Goal: Obtain resource: Download file/media

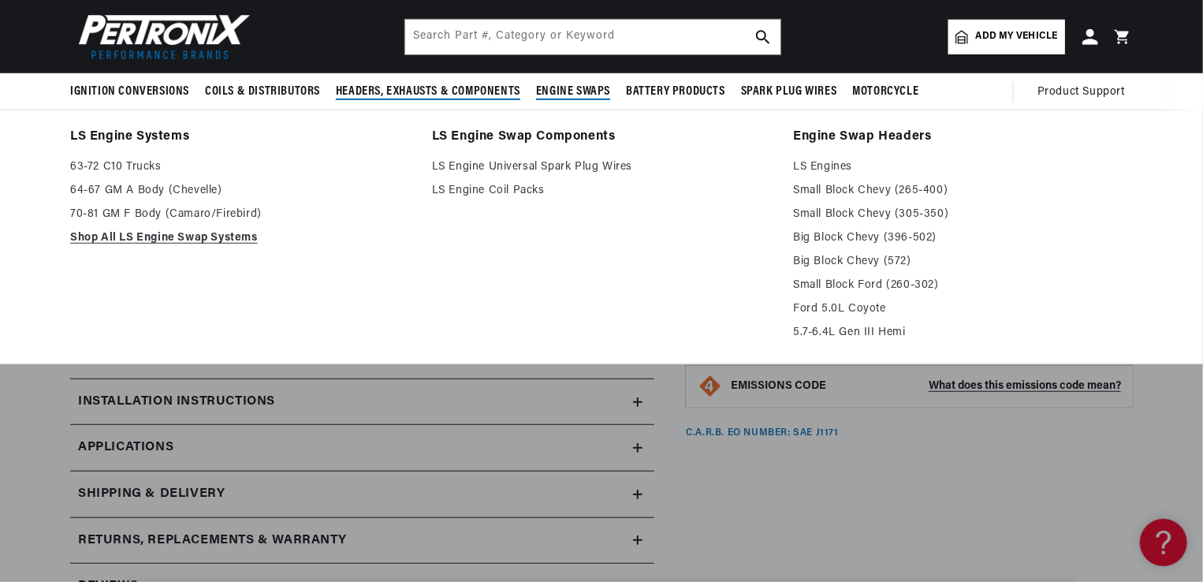
scroll to position [434, 0]
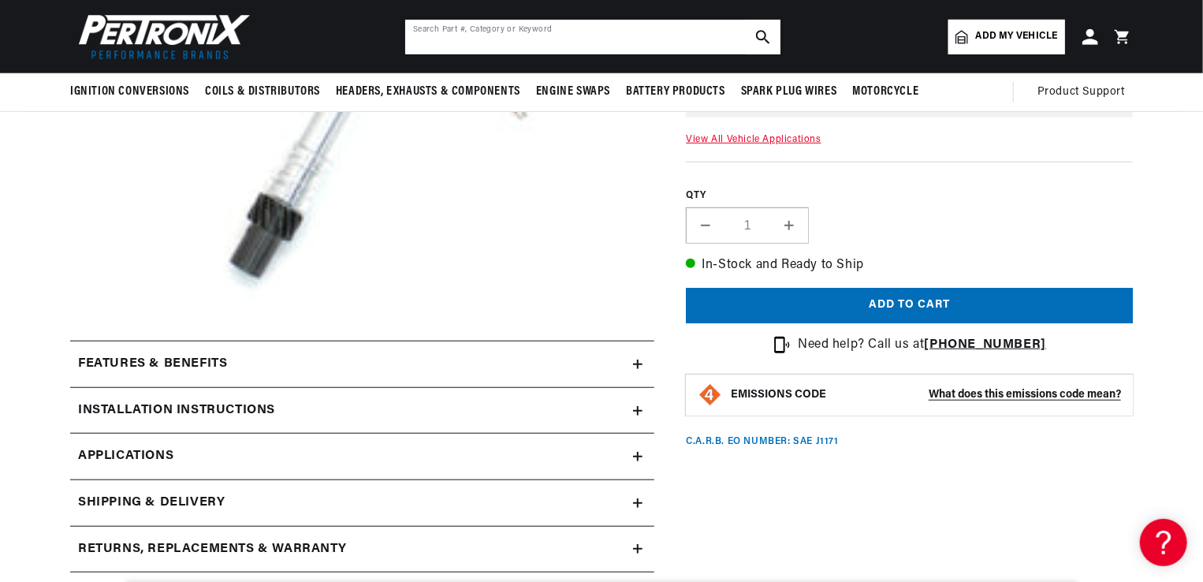
click at [536, 29] on input "text" at bounding box center [592, 37] width 375 height 35
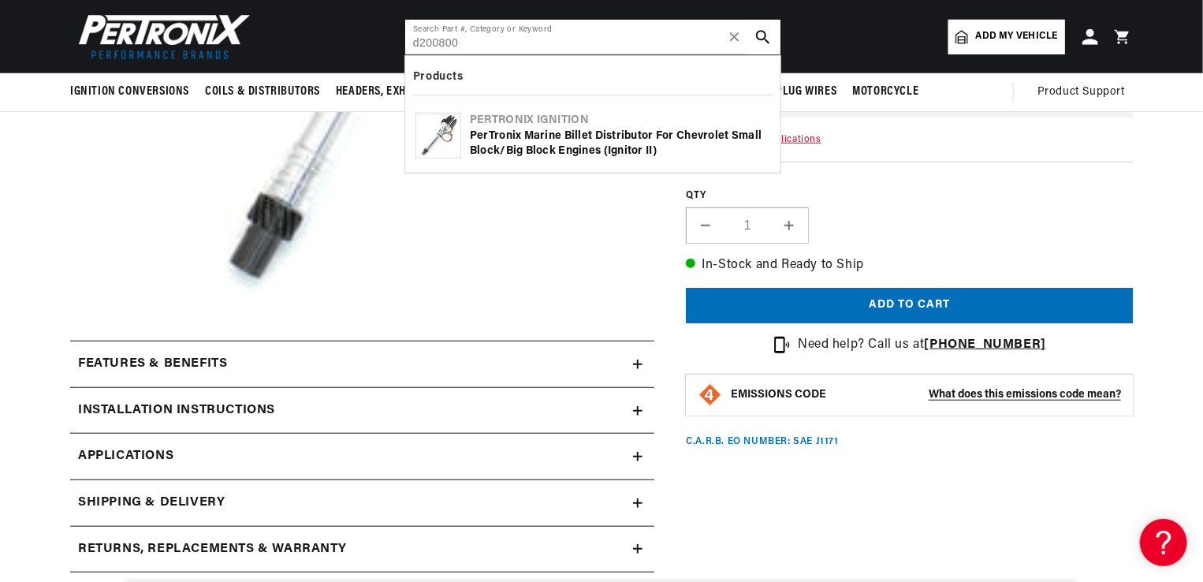
type input "d200800"
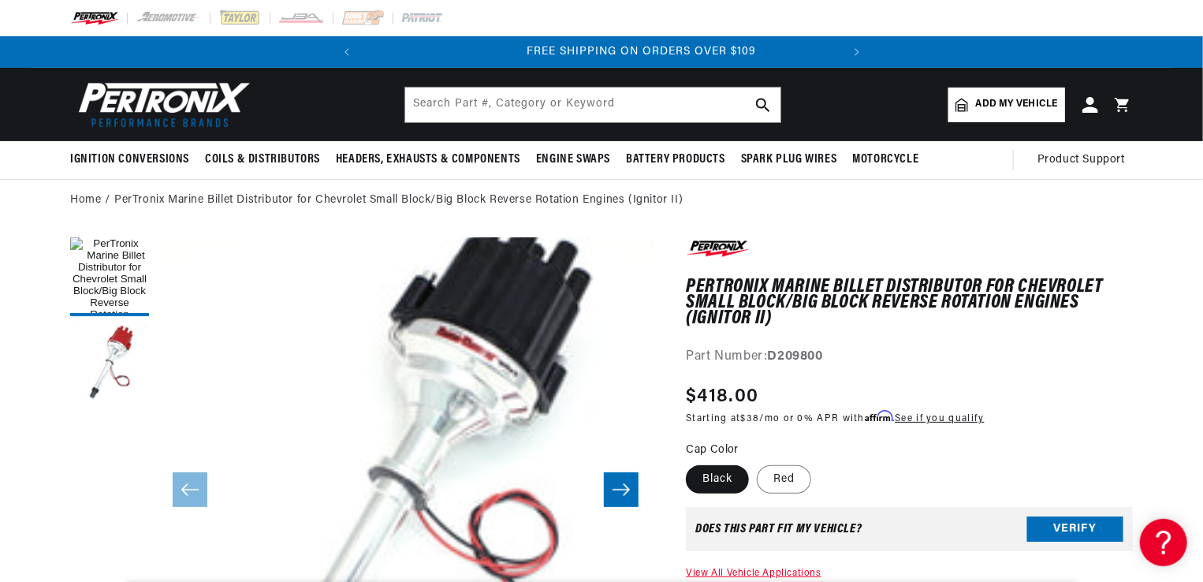
scroll to position [0, 478]
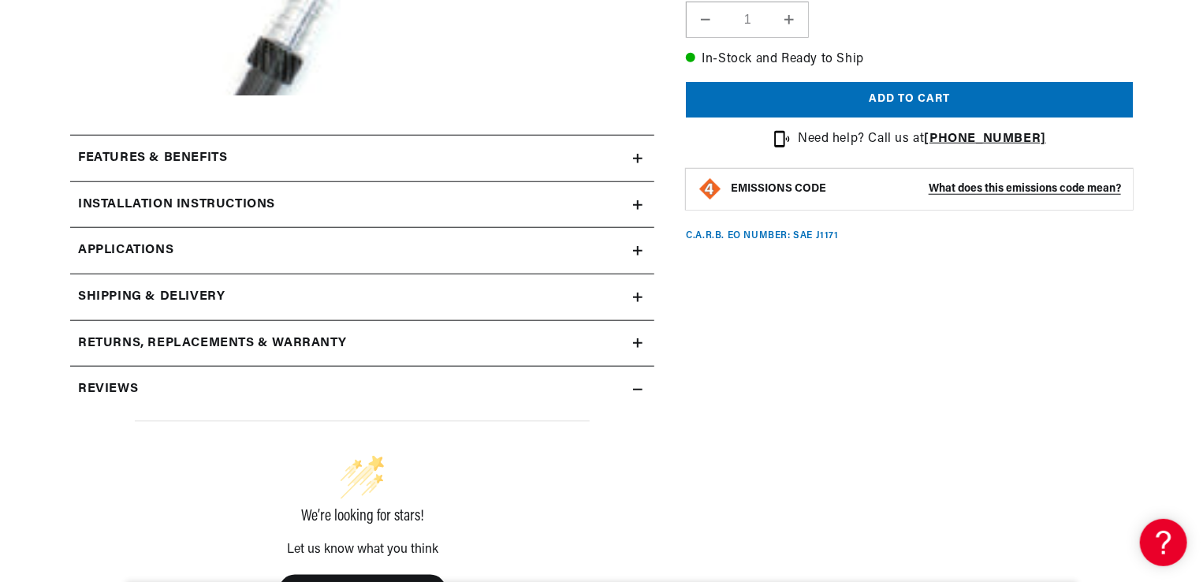
scroll to position [650, 0]
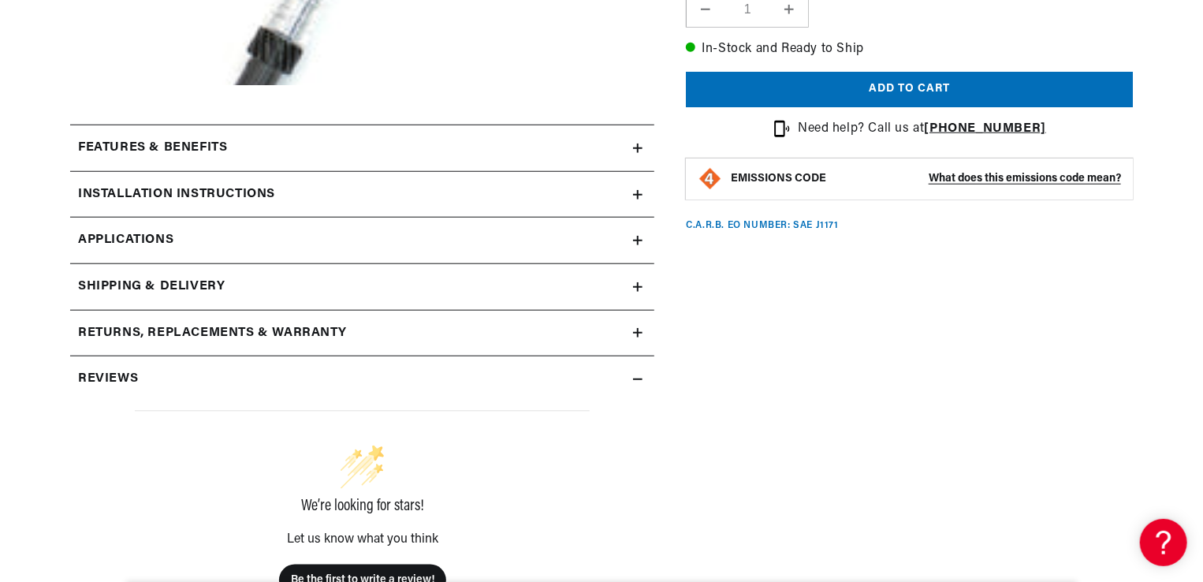
click at [224, 150] on h2 "Features & Benefits" at bounding box center [152, 148] width 149 height 20
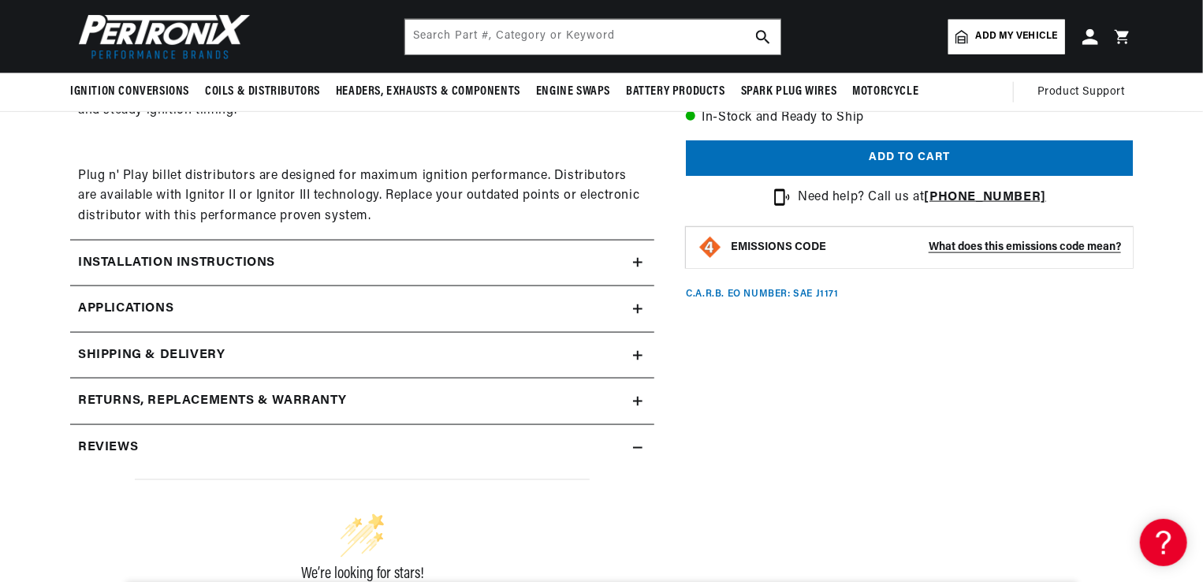
scroll to position [926, 0]
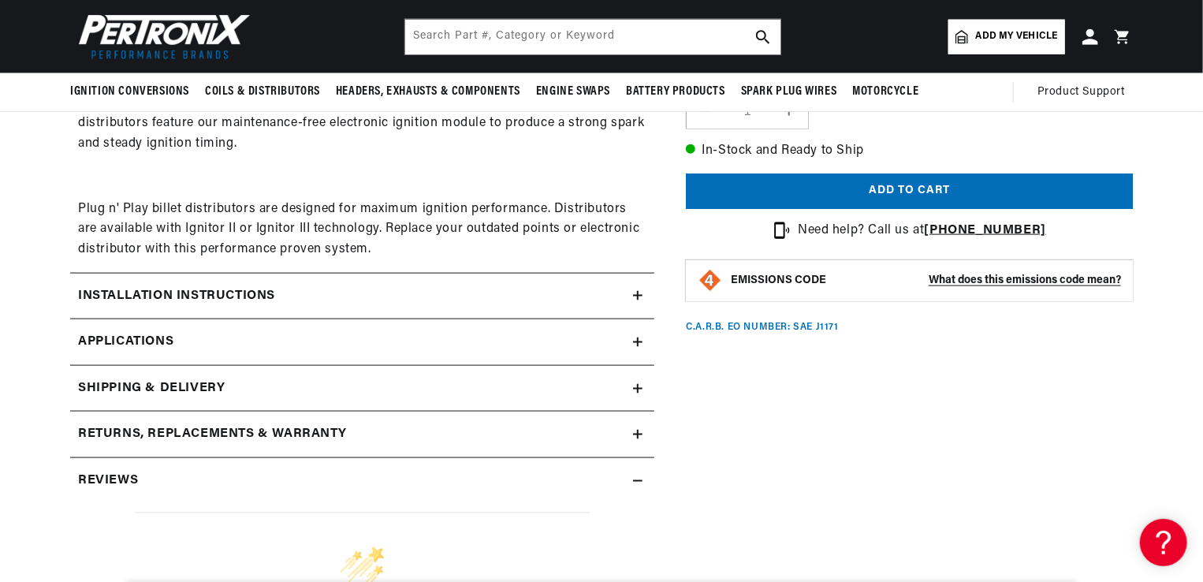
click at [272, 294] on h2 "Installation instructions" at bounding box center [176, 296] width 197 height 20
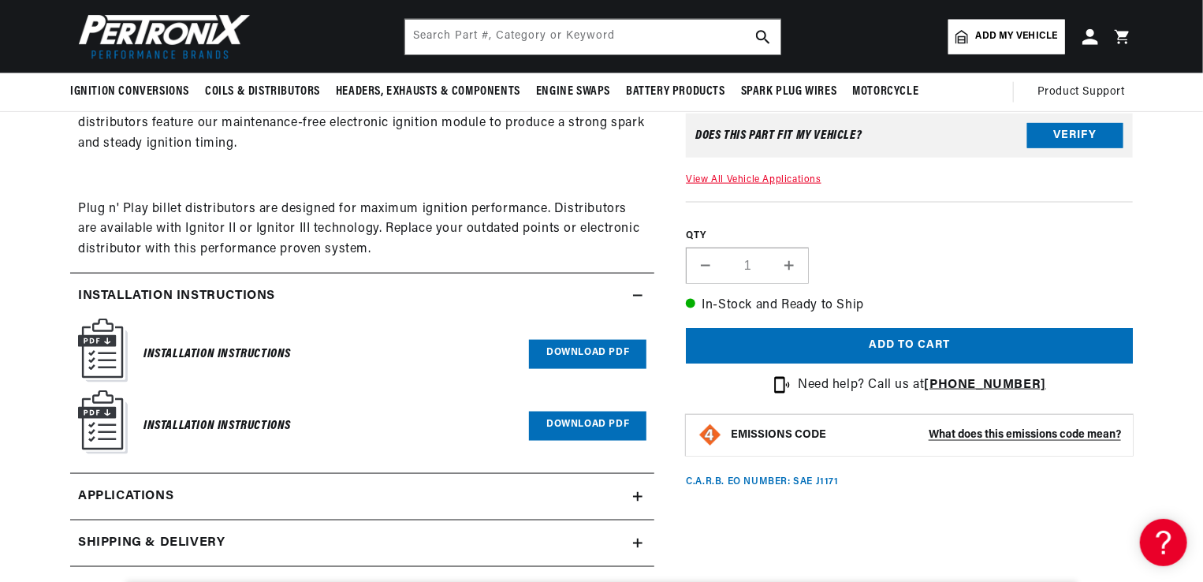
click at [595, 349] on link "Download PDF" at bounding box center [587, 354] width 117 height 29
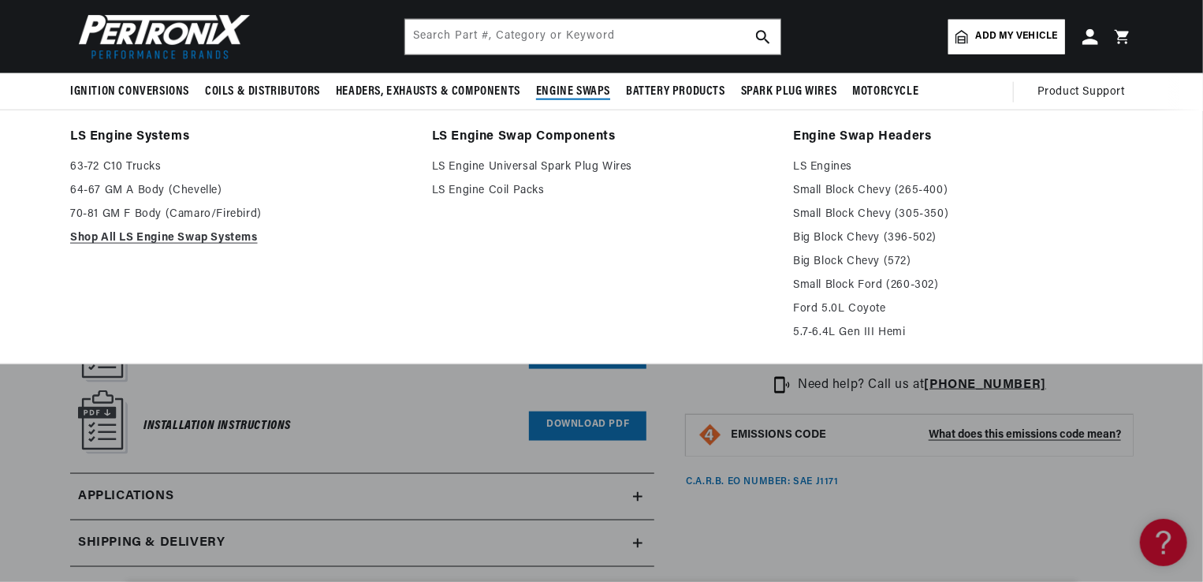
scroll to position [0, 0]
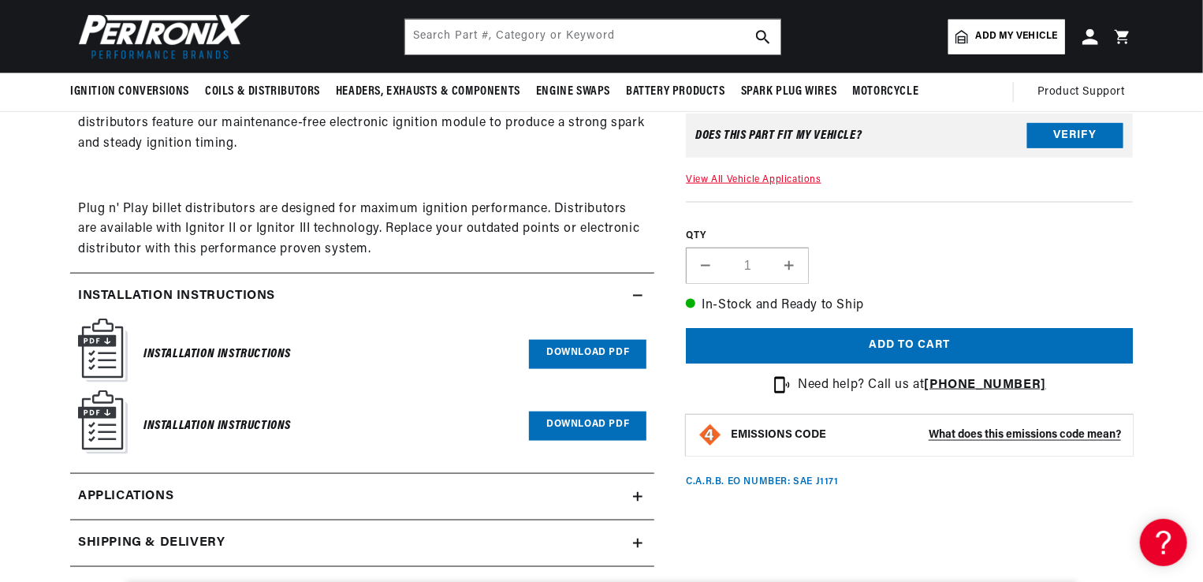
click at [214, 420] on h6 "Installation Instructions" at bounding box center [216, 425] width 147 height 21
click at [119, 418] on img at bounding box center [103, 422] width 50 height 64
click at [122, 415] on img at bounding box center [103, 422] width 50 height 64
click at [123, 415] on img at bounding box center [103, 422] width 50 height 64
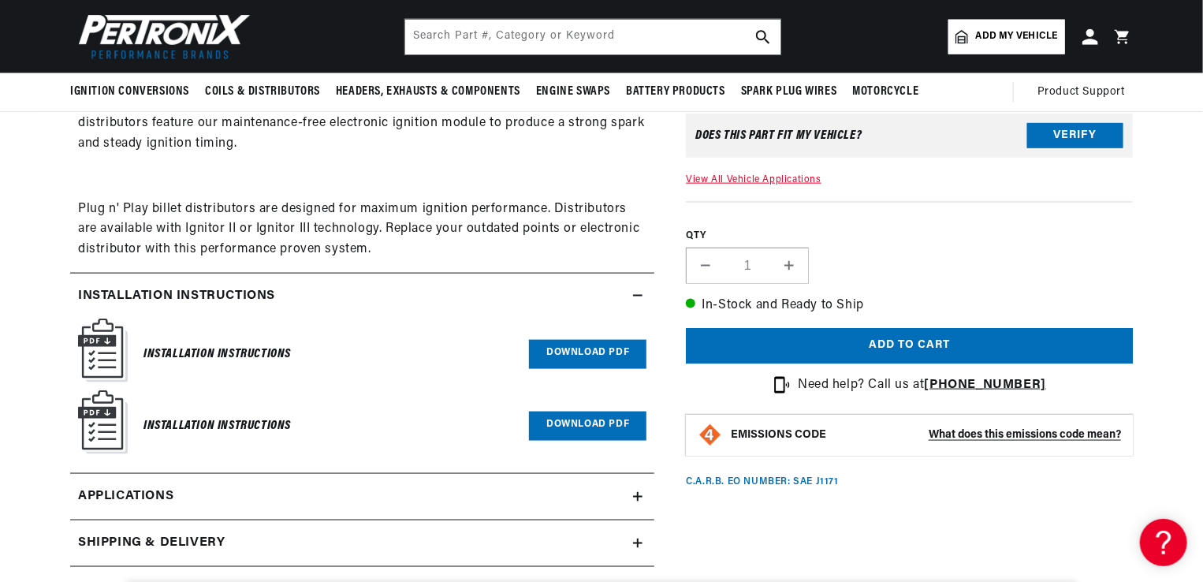
click at [592, 427] on link "Download PDF" at bounding box center [587, 425] width 117 height 29
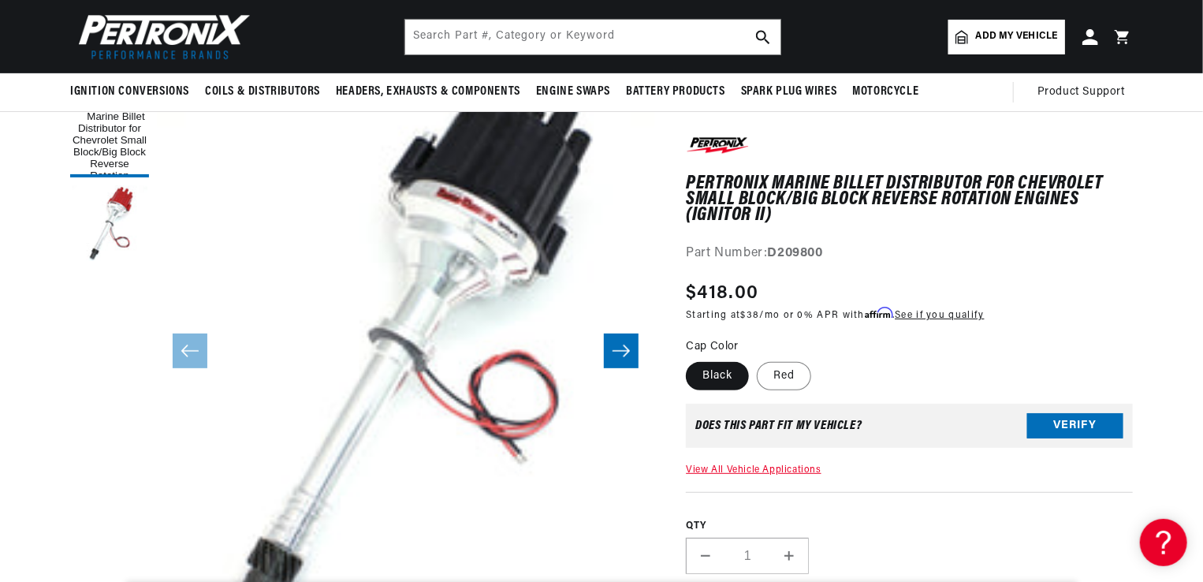
scroll to position [138, 0]
drag, startPoint x: 826, startPoint y: 251, endPoint x: 774, endPoint y: 250, distance: 52.0
click at [774, 250] on strong "D209800" at bounding box center [795, 253] width 55 height 13
drag, startPoint x: 774, startPoint y: 250, endPoint x: 782, endPoint y: 249, distance: 7.9
copy strong "D209800"
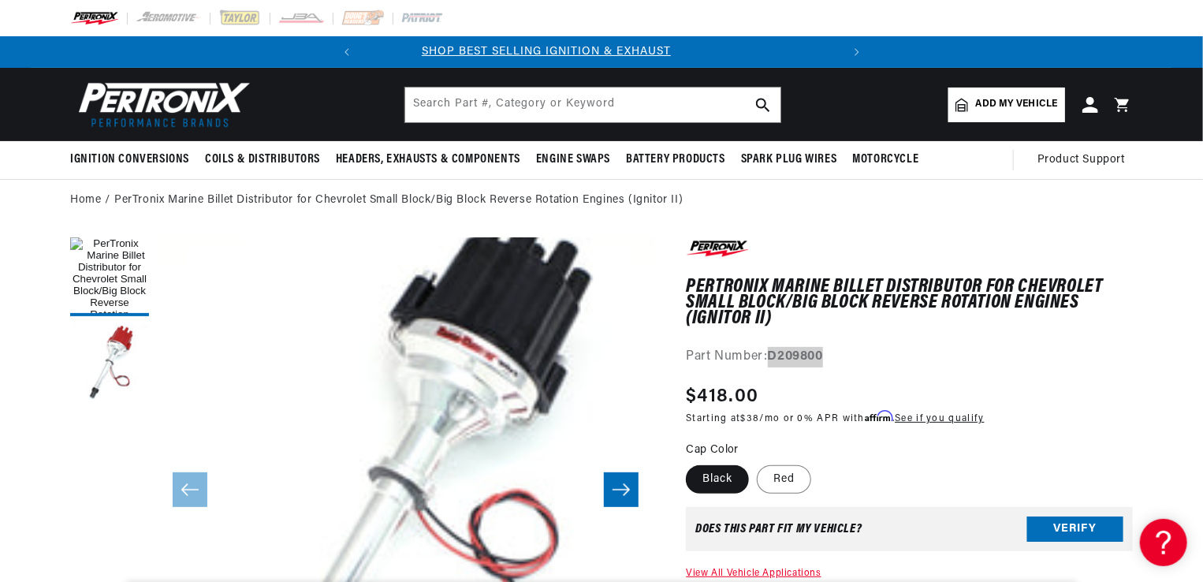
scroll to position [0, 0]
